Goal: Task Accomplishment & Management: Manage account settings

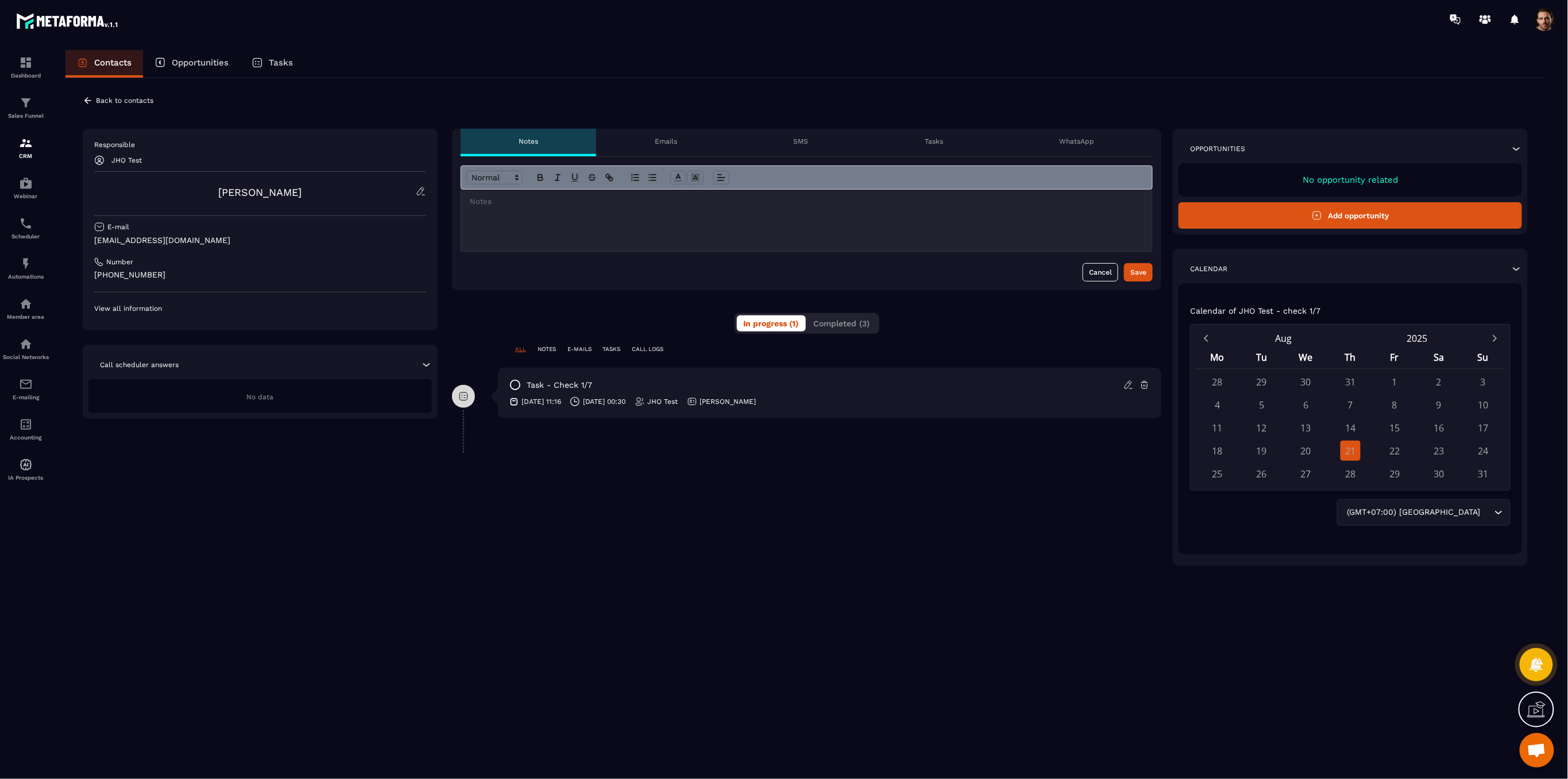
click at [815, 149] on div "SMS" at bounding box center [801, 142] width 131 height 27
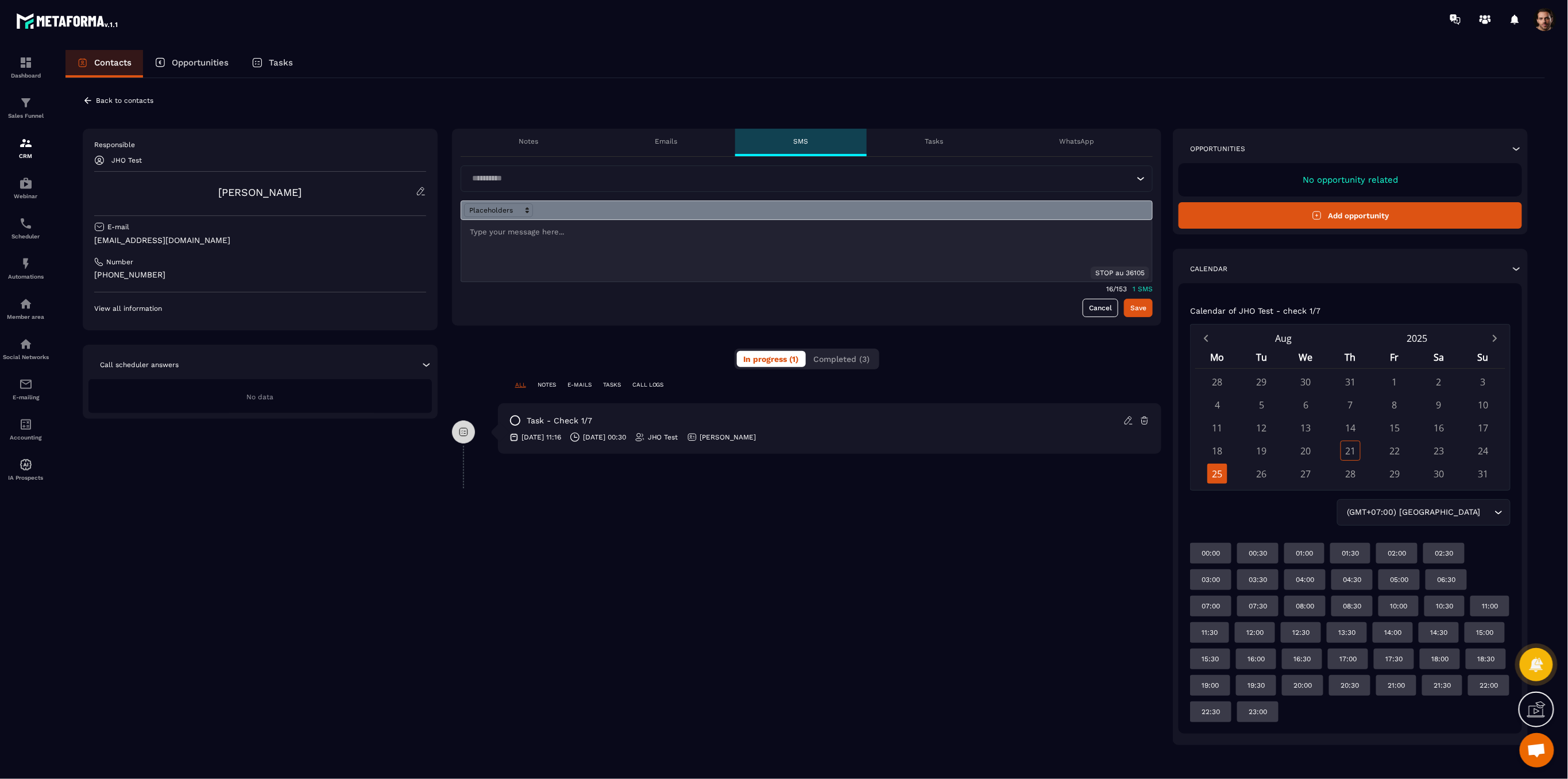
click at [544, 240] on div at bounding box center [807, 250] width 692 height 61
click at [483, 203] on span at bounding box center [498, 210] width 69 height 14
click at [507, 232] on span at bounding box center [499, 238] width 68 height 14
click at [1141, 312] on button "Save" at bounding box center [1138, 308] width 29 height 18
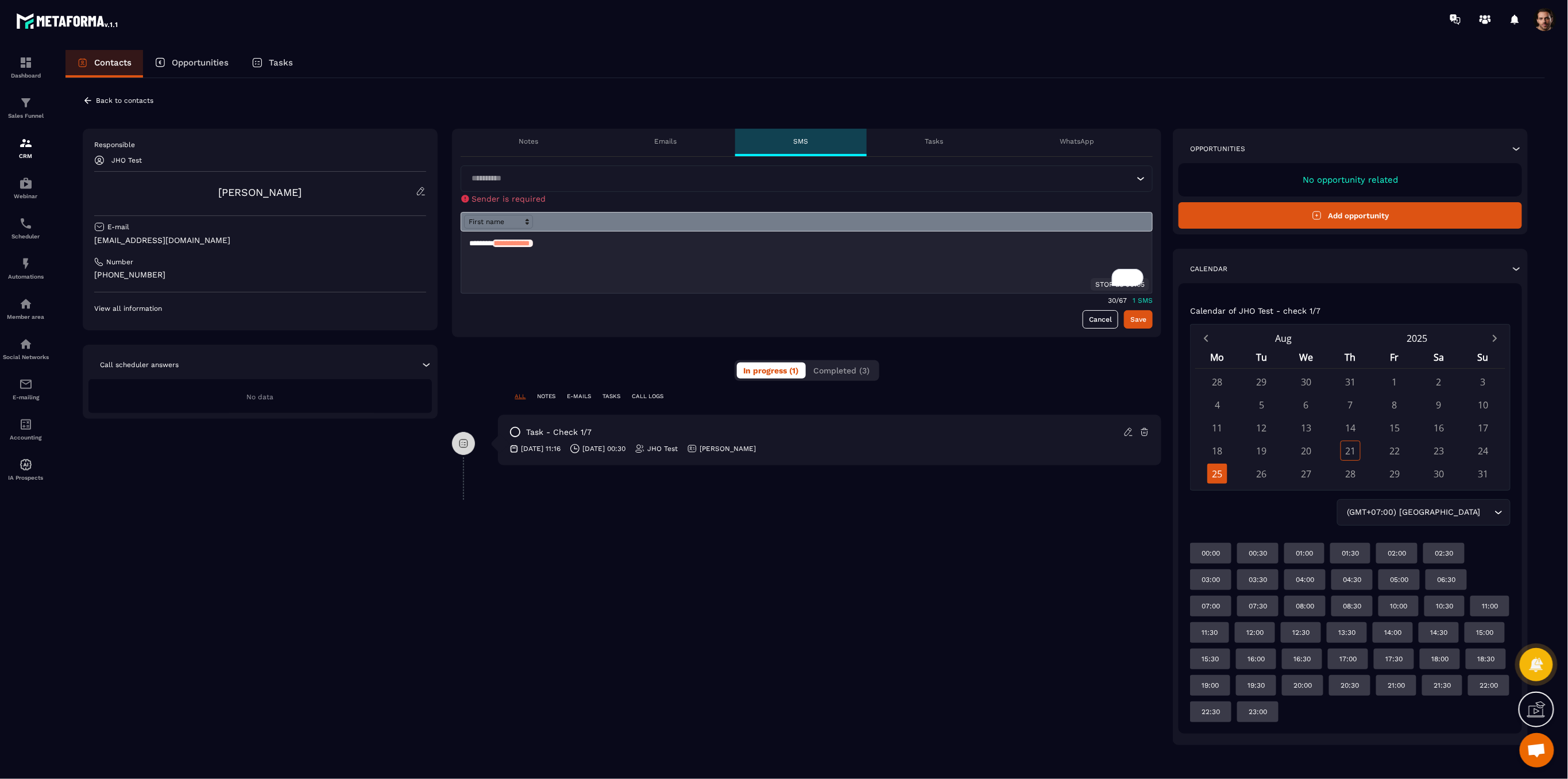
click at [673, 175] on input "Search for option" at bounding box center [801, 178] width 667 height 13
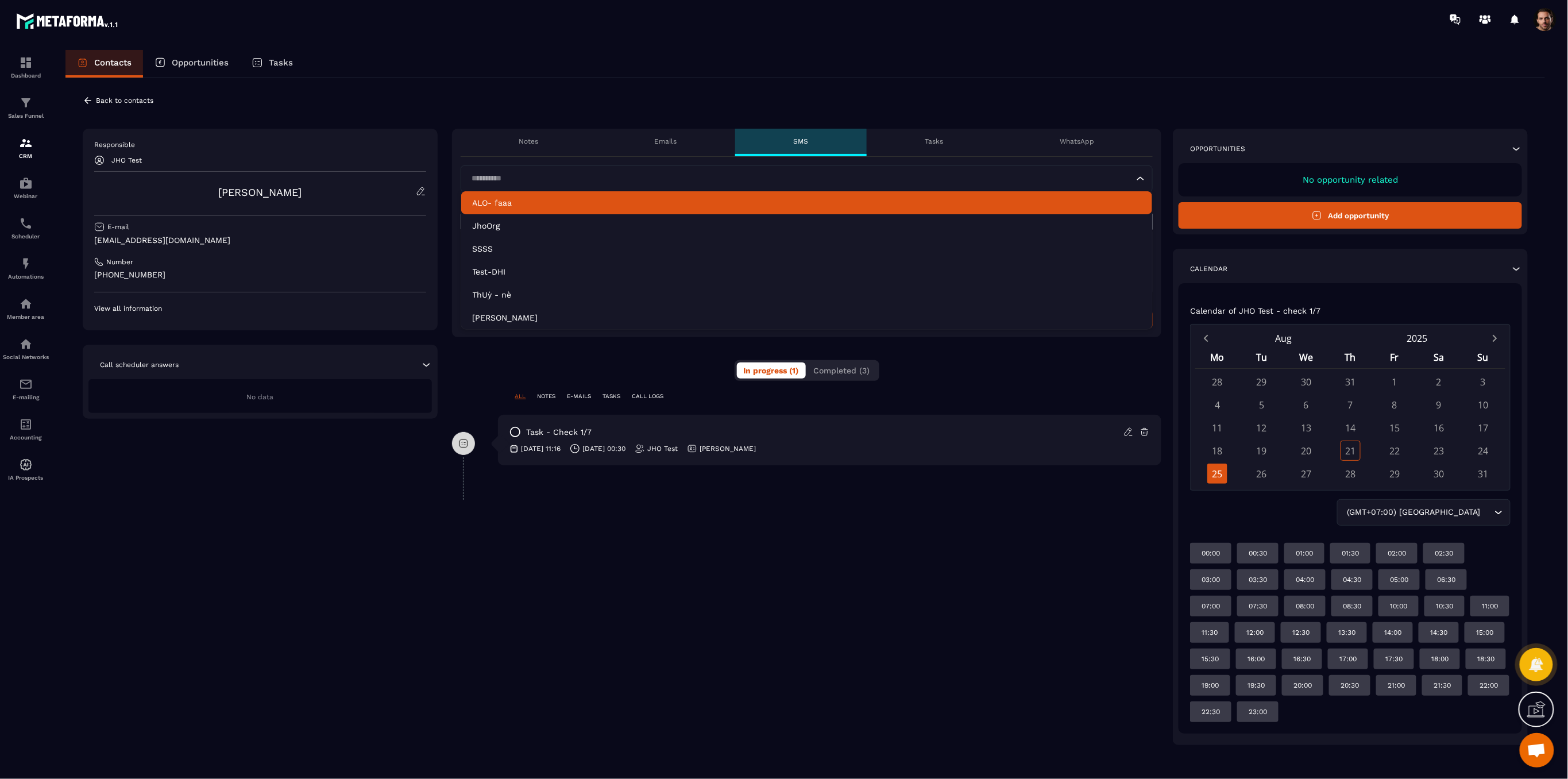
click at [654, 211] on li "ALO- faaa" at bounding box center [807, 202] width 692 height 23
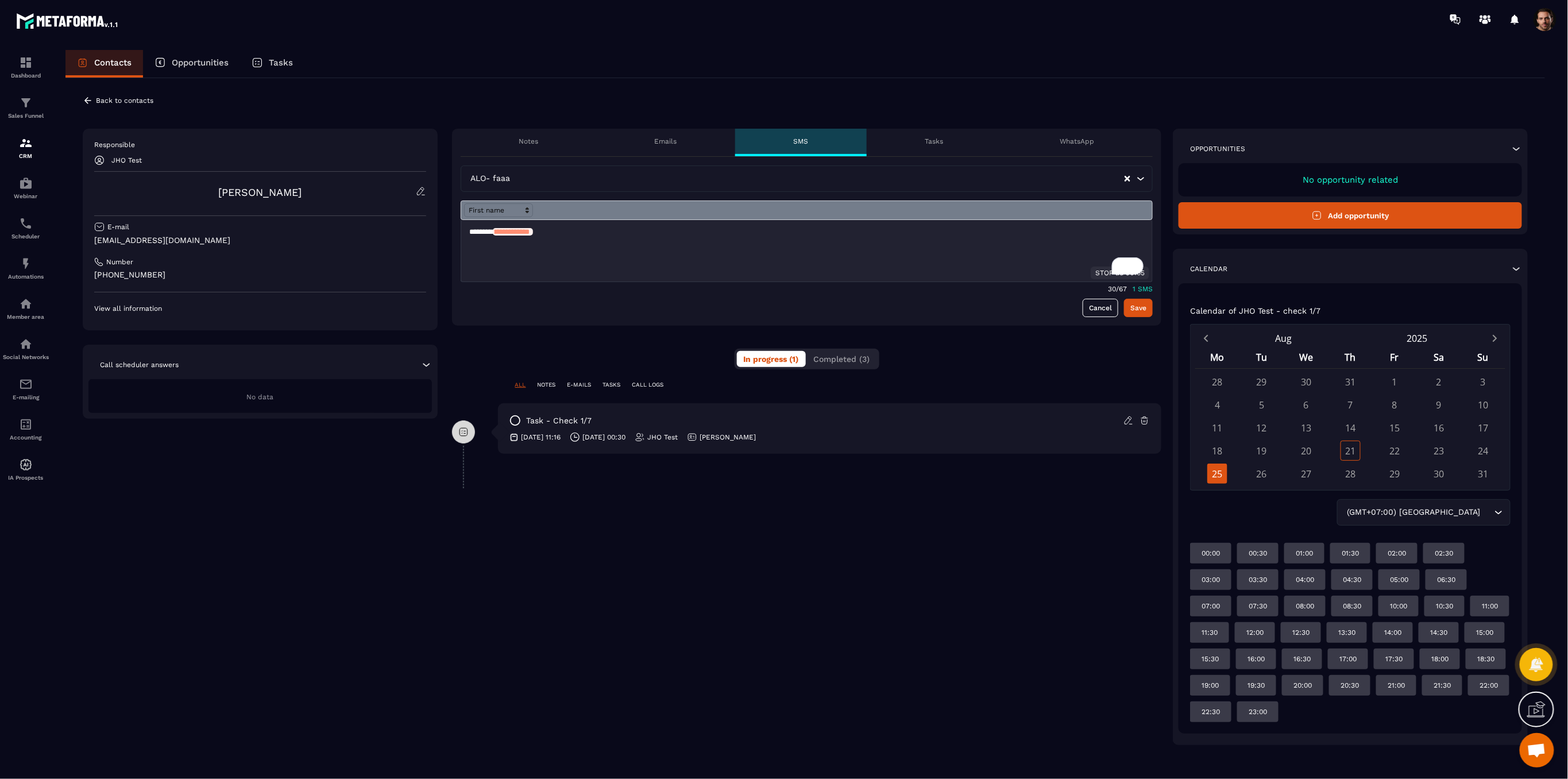
click at [670, 176] on input "Search for option" at bounding box center [819, 178] width 611 height 13
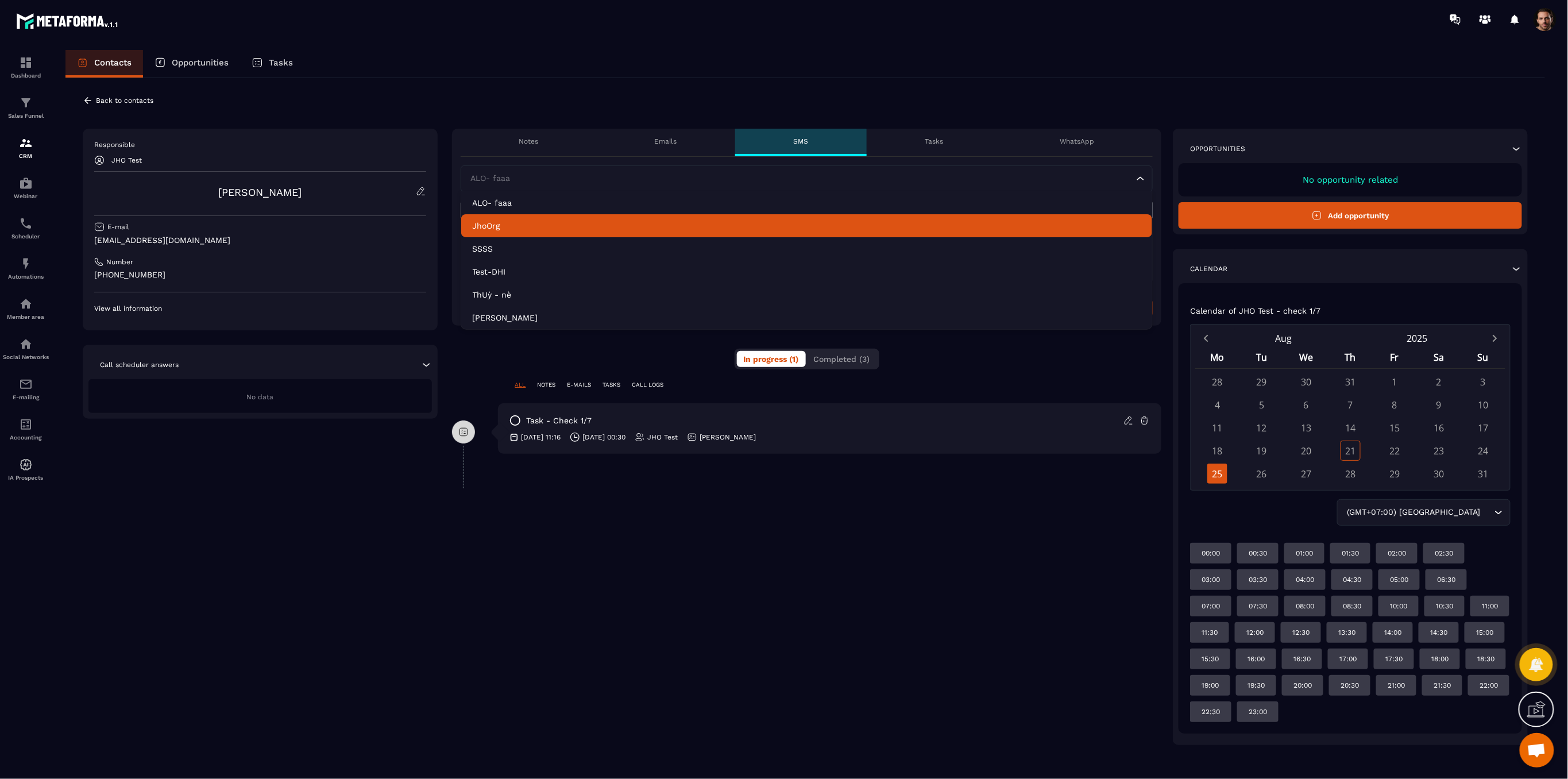
click at [560, 233] on li "JhoOrg" at bounding box center [807, 225] width 692 height 23
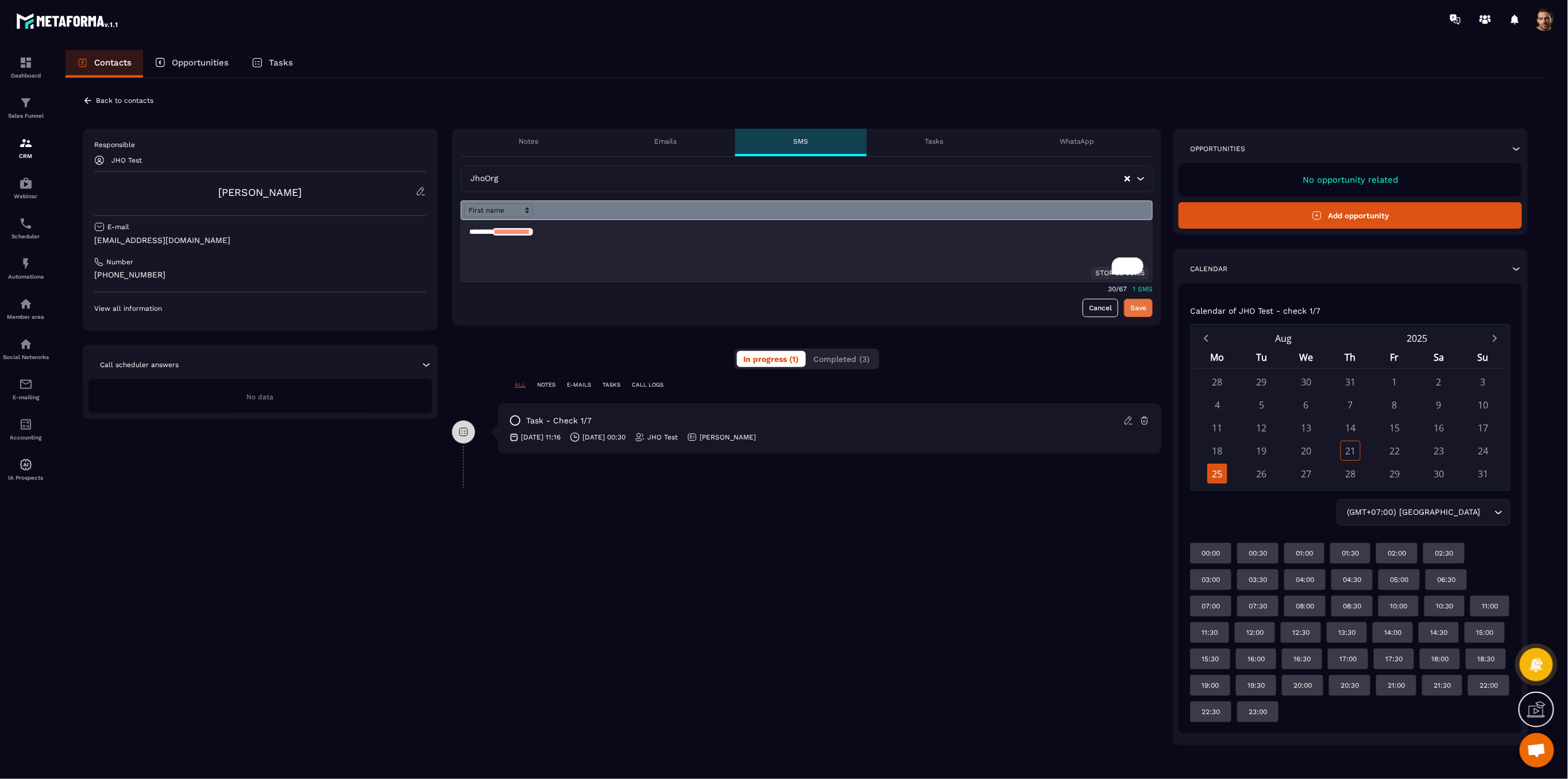
click at [1132, 309] on button "Save" at bounding box center [1138, 308] width 29 height 18
